Goal: Find specific page/section: Find specific page/section

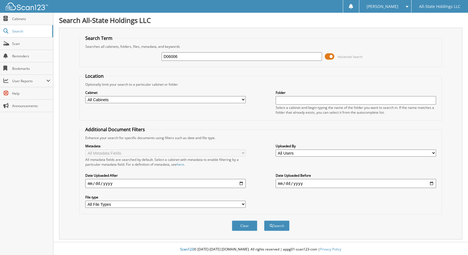
type input "D06006"
click at [264, 220] on button "Search" at bounding box center [276, 225] width 25 height 10
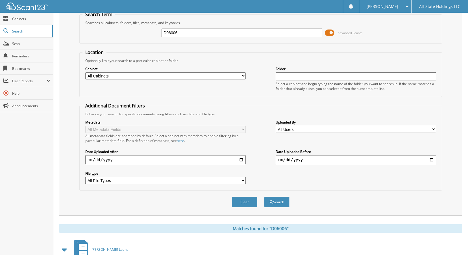
scroll to position [61, 0]
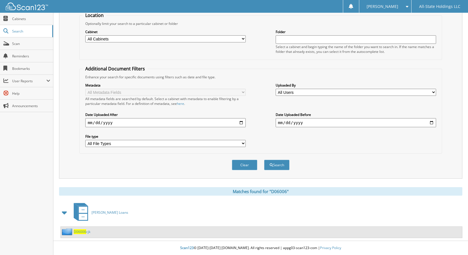
click at [81, 233] on span "D06006" at bounding box center [80, 231] width 12 height 5
